Goal: Check status

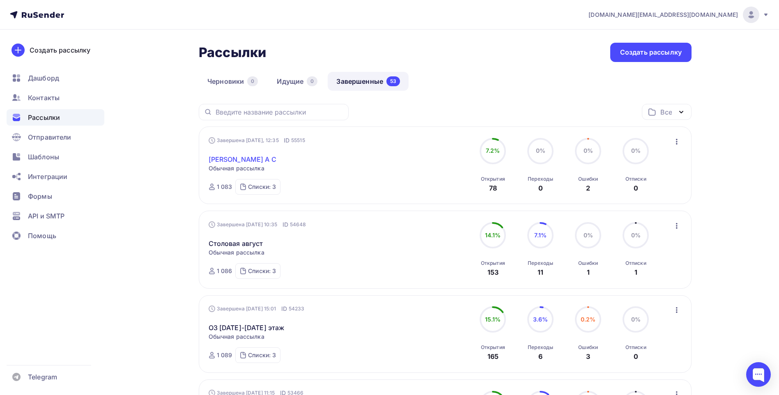
click at [262, 158] on link "[PERSON_NAME] А С" at bounding box center [243, 159] width 68 height 10
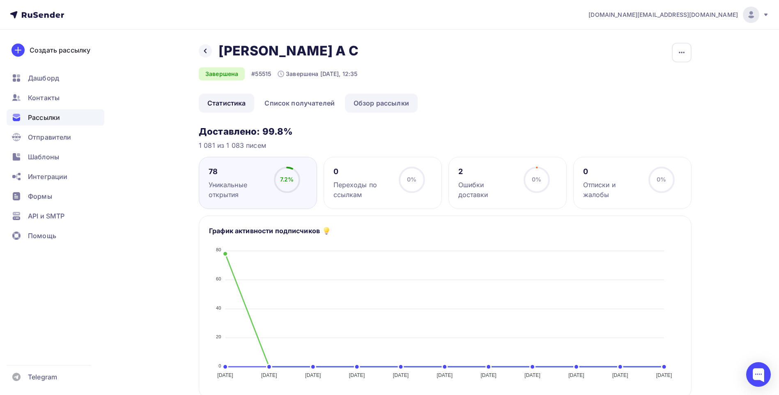
click at [371, 104] on link "Обзор рассылки" at bounding box center [381, 103] width 73 height 19
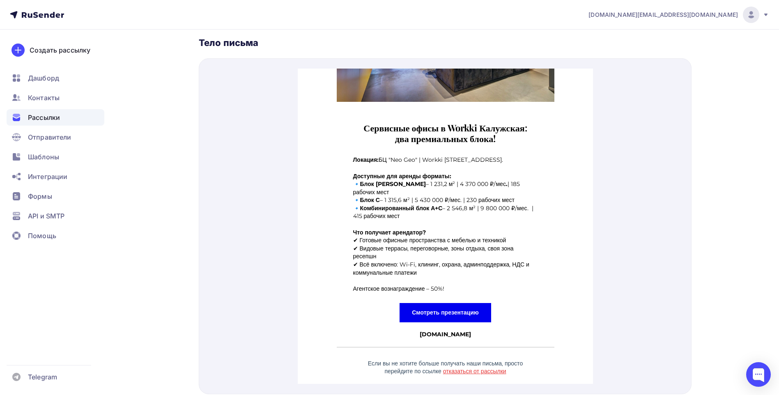
scroll to position [288, 0]
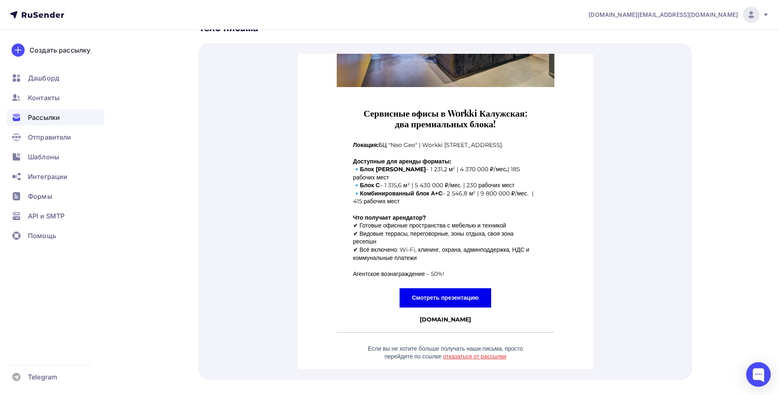
click at [458, 284] on strong "Смотреть презентацию" at bounding box center [445, 287] width 67 height 7
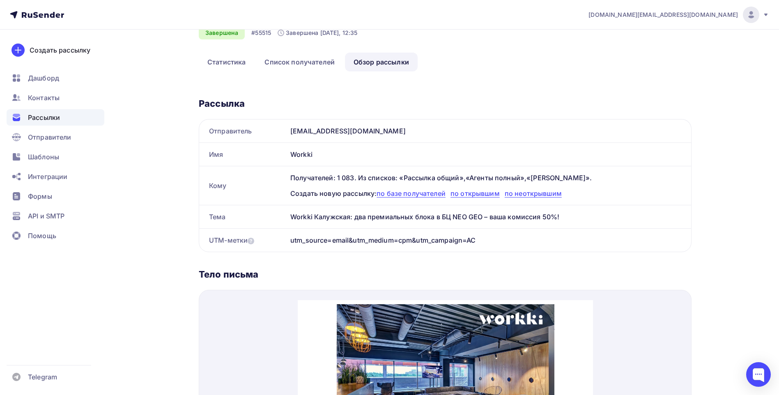
scroll to position [0, 0]
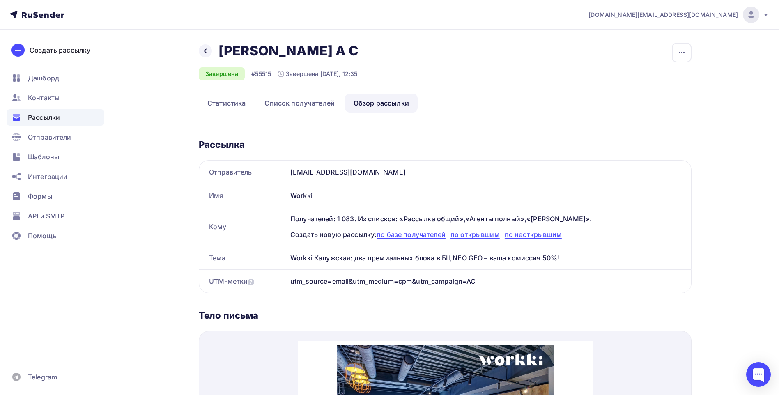
drag, startPoint x: 205, startPoint y: 54, endPoint x: 214, endPoint y: 66, distance: 15.0
click at [205, 54] on icon at bounding box center [205, 51] width 7 height 7
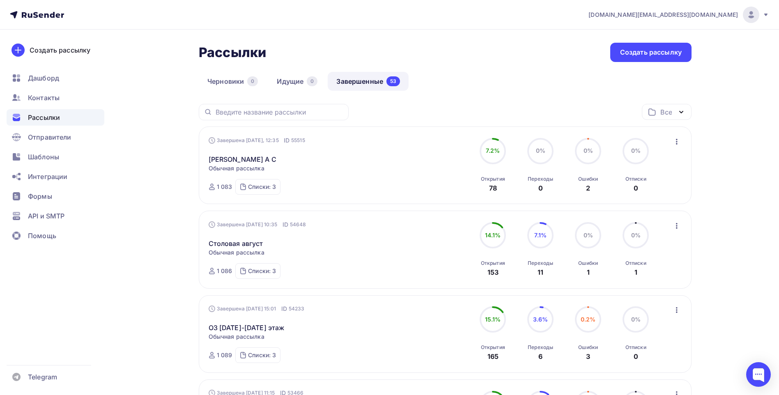
click at [516, 83] on div "Черновики 0 Идущие 0 Завершенные 53" at bounding box center [445, 88] width 493 height 32
click at [523, 72] on div "Черновики 0 Идущие 0 Завершенные 53" at bounding box center [445, 88] width 493 height 32
